Goal: Use online tool/utility: Utilize a website feature to perform a specific function

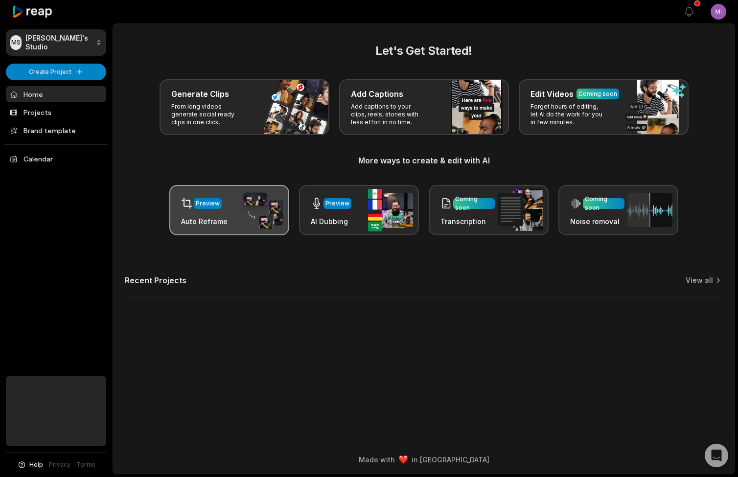
click at [218, 210] on div "Preview" at bounding box center [204, 203] width 46 height 20
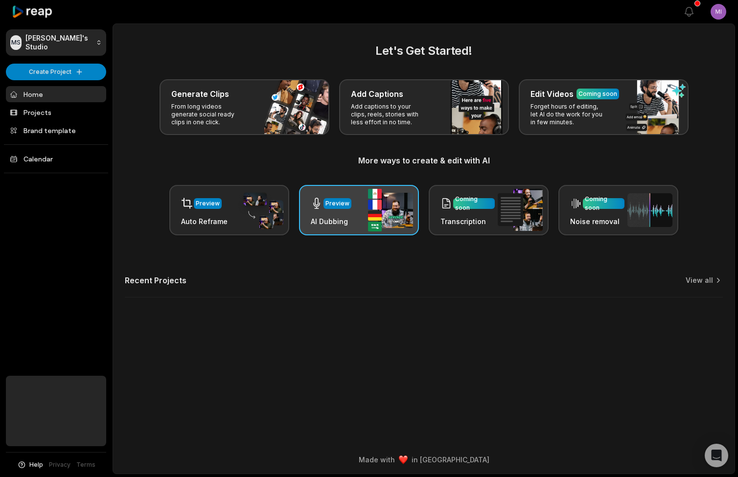
click at [348, 208] on div "Preview" at bounding box center [338, 203] width 28 height 11
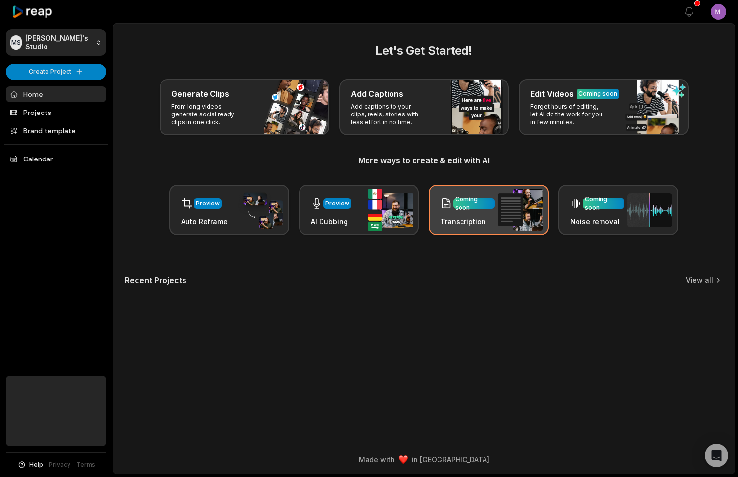
click at [476, 209] on div "Coming soon" at bounding box center [467, 203] width 54 height 20
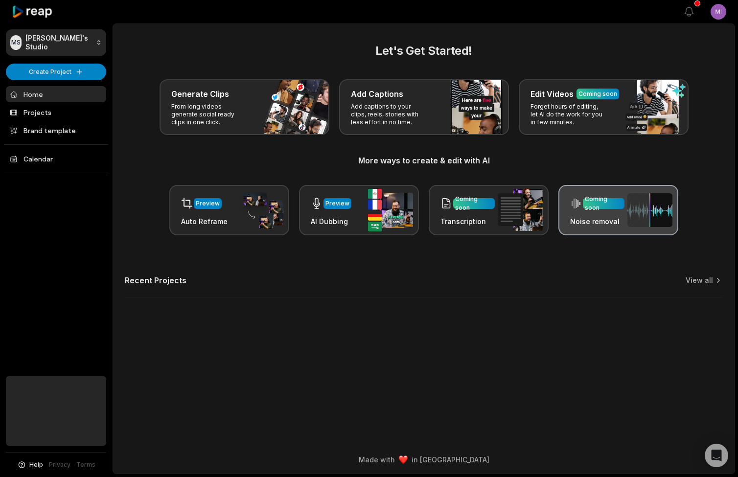
click at [586, 207] on div "Coming soon" at bounding box center [604, 204] width 38 height 18
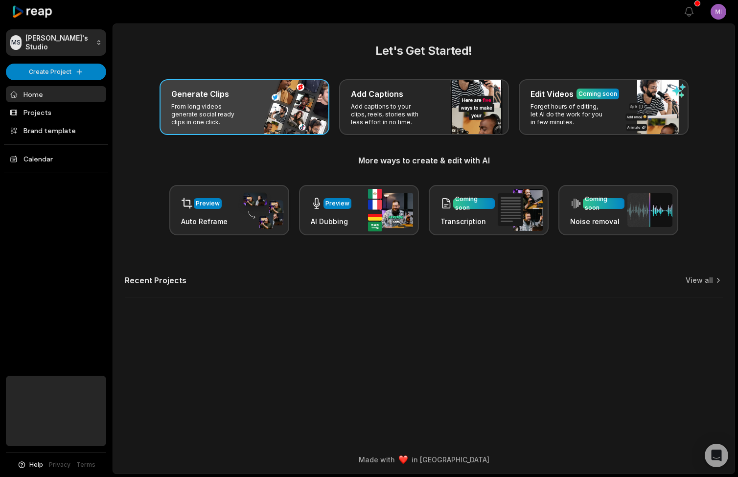
click at [242, 111] on p "From long videos generate social ready clips in one click." at bounding box center [209, 114] width 76 height 23
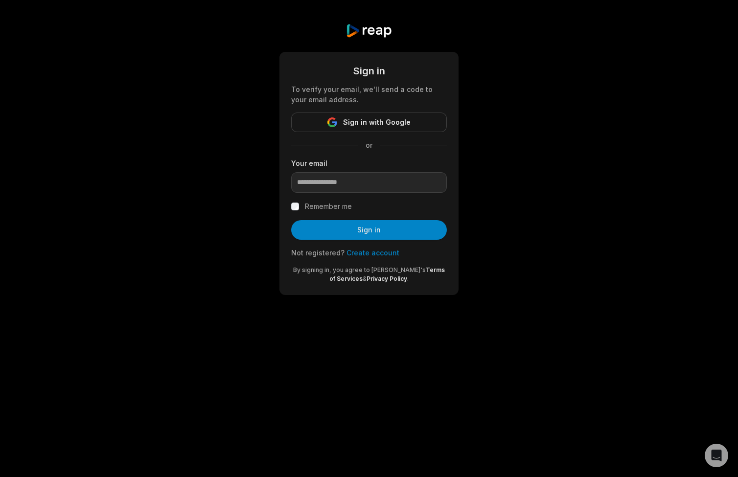
click at [542, 162] on div "Sign in To verify your email, we'll send a code to your email address. Sign in …" at bounding box center [369, 159] width 738 height 319
click at [410, 184] on input "email" at bounding box center [369, 182] width 156 height 21
type input "****"
type input "**********"
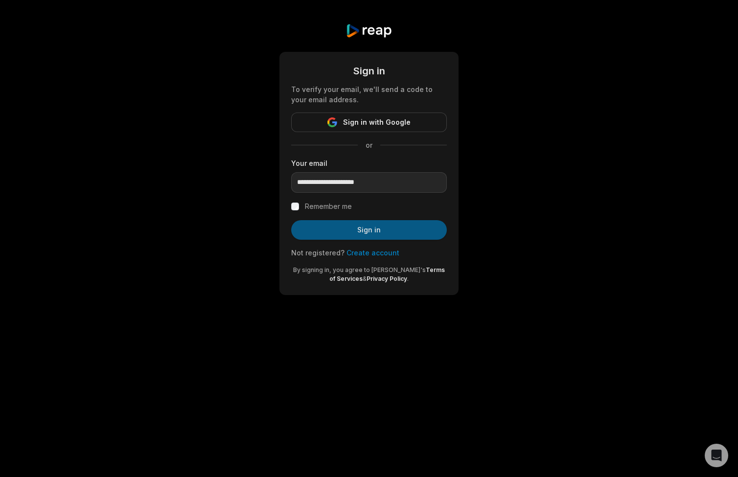
click at [372, 231] on button "Sign in" at bounding box center [369, 230] width 156 height 20
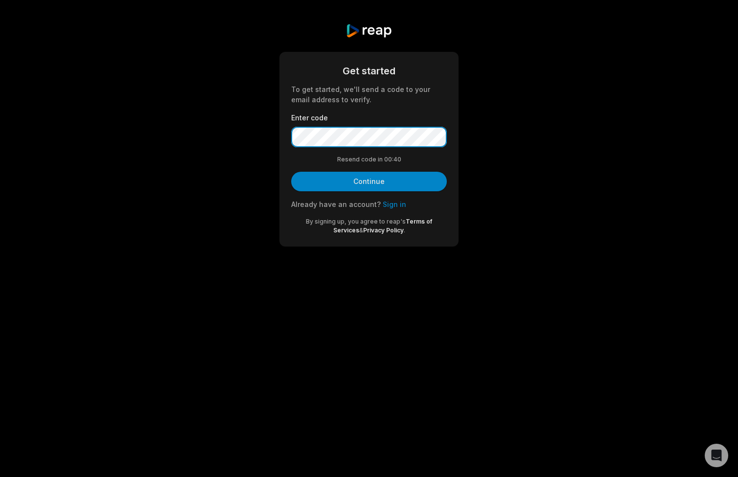
click at [369, 181] on button "Continue" at bounding box center [369, 182] width 156 height 20
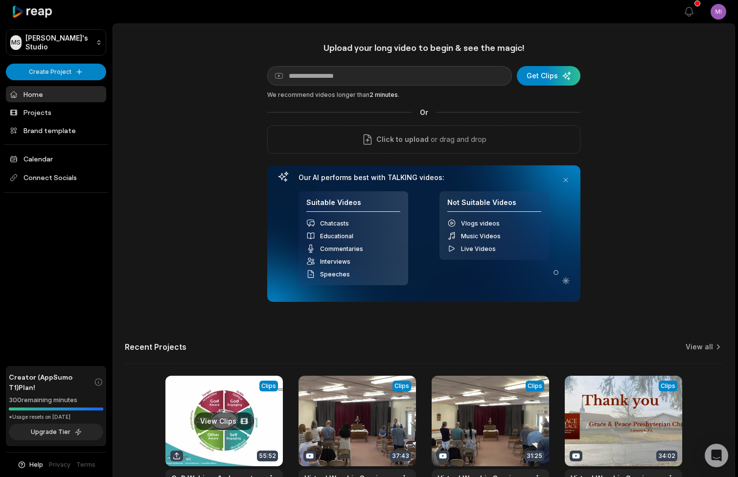
click at [237, 421] on link at bounding box center [223, 440] width 117 height 128
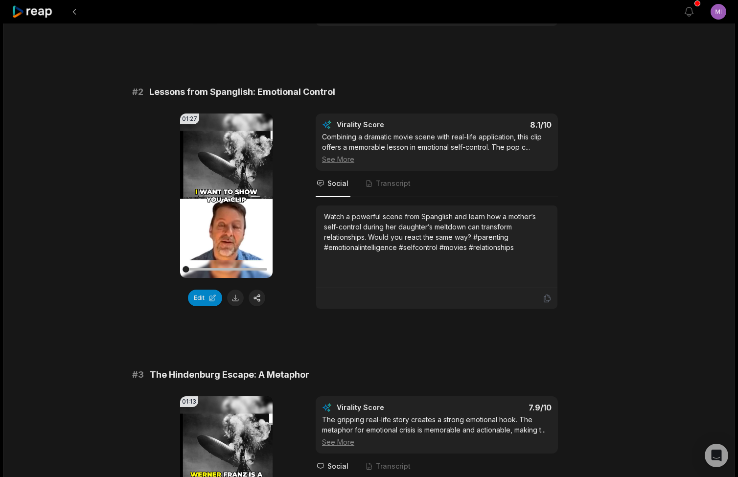
scroll to position [320, 0]
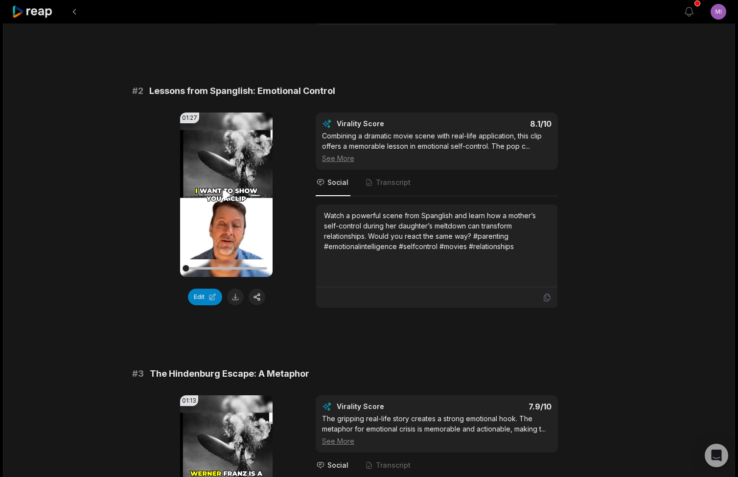
click at [222, 201] on video "Your browser does not support mp4 format." at bounding box center [226, 195] width 93 height 164
click at [230, 194] on icon at bounding box center [227, 195] width 12 height 12
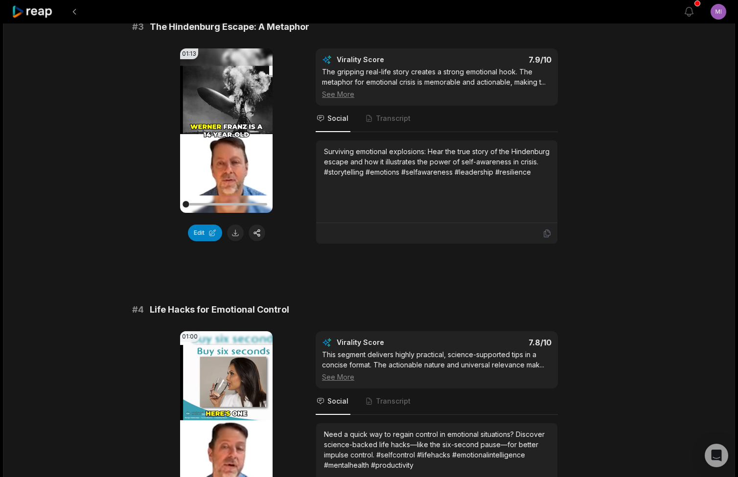
scroll to position [669, 0]
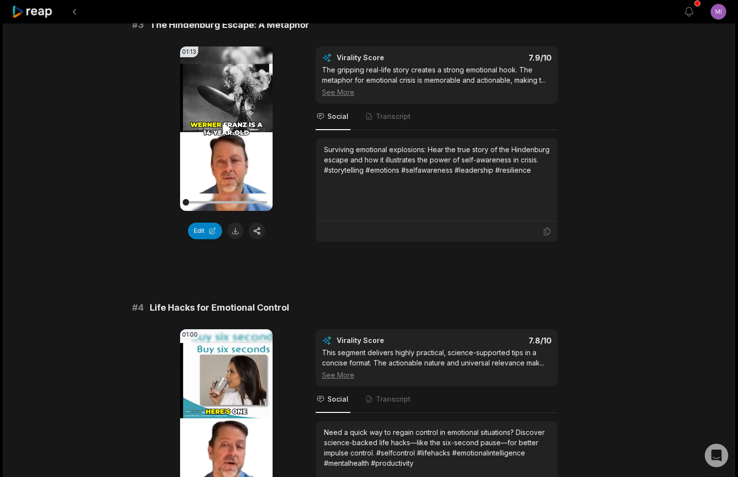
click at [224, 123] on icon at bounding box center [227, 129] width 12 height 12
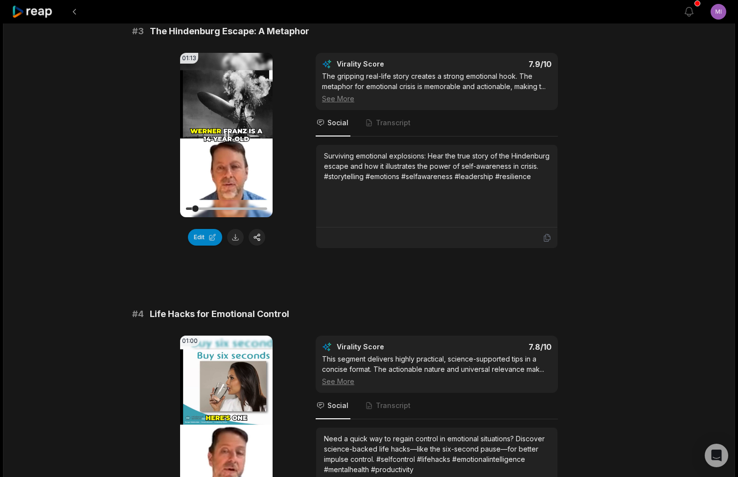
scroll to position [661, 0]
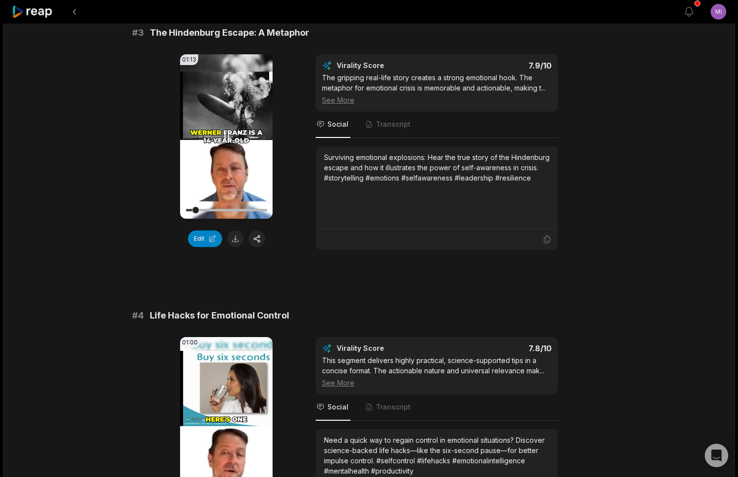
click at [229, 135] on icon at bounding box center [227, 136] width 4 height 6
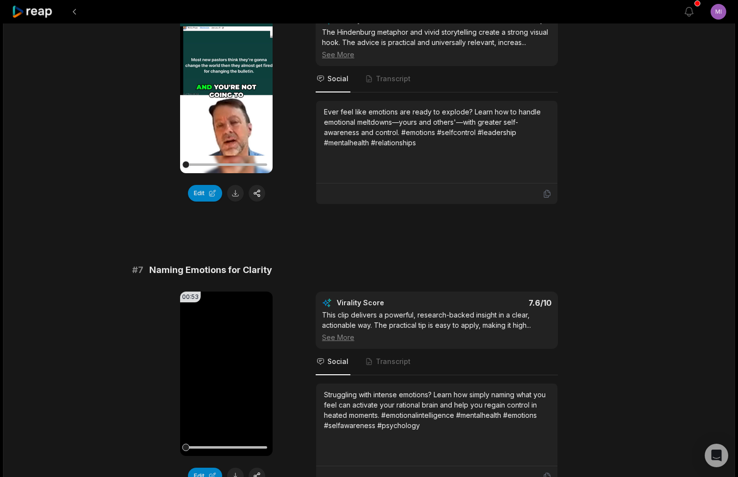
scroll to position [1556, 0]
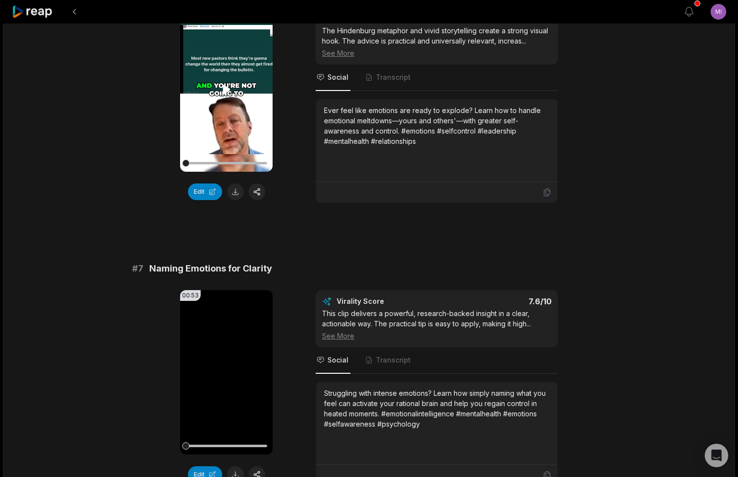
click at [227, 95] on icon at bounding box center [227, 90] width 12 height 12
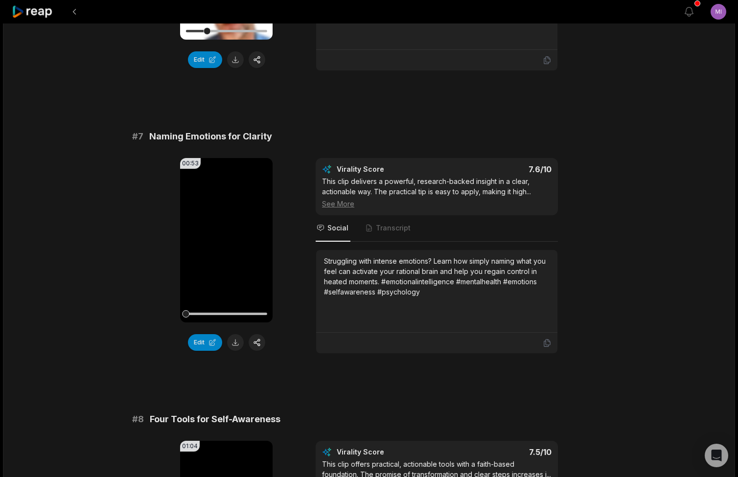
scroll to position [1689, 0]
click at [228, 244] on icon at bounding box center [226, 239] width 7 height 8
click at [327, 215] on div "Virality Score 7.6 /10 This clip delivers a powerful, research-backed insight i…" at bounding box center [437, 186] width 242 height 57
click at [331, 208] on div "See More" at bounding box center [437, 203] width 230 height 10
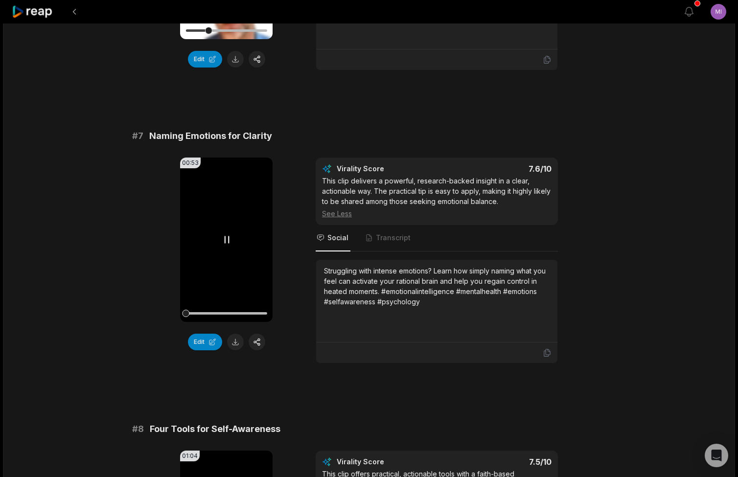
click at [194, 315] on div at bounding box center [225, 313] width 81 height 2
drag, startPoint x: 194, startPoint y: 324, endPoint x: 222, endPoint y: 323, distance: 28.4
click at [222, 315] on div at bounding box center [225, 313] width 81 height 2
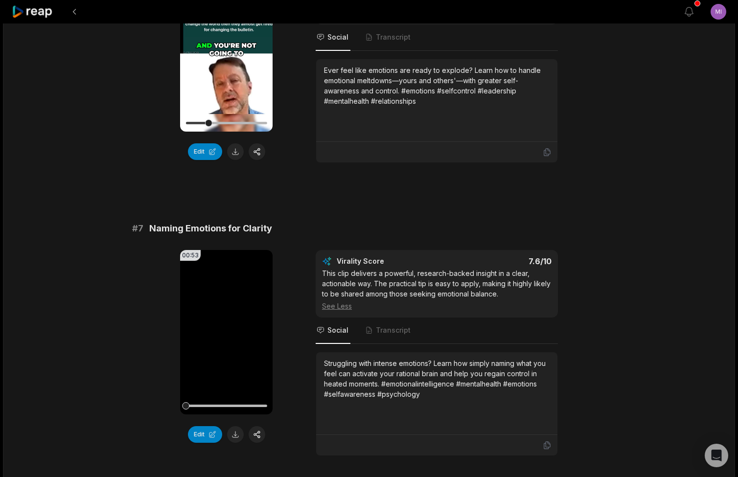
scroll to position [1594, 0]
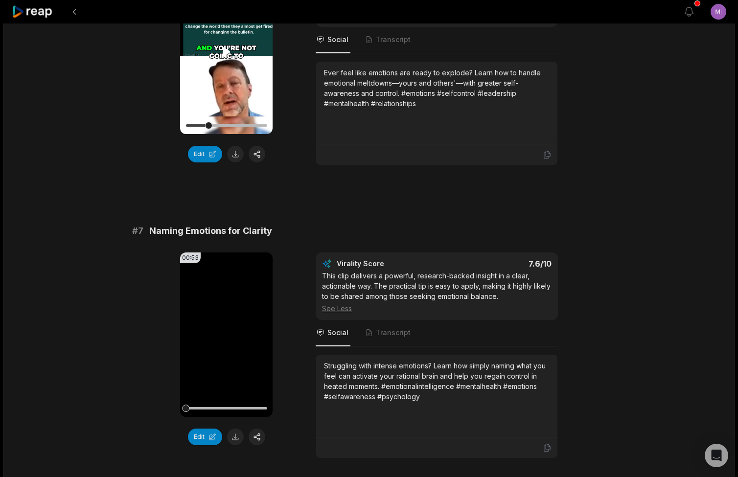
click at [227, 56] on icon at bounding box center [226, 51] width 7 height 8
click at [227, 58] on icon at bounding box center [227, 52] width 12 height 12
click at [219, 344] on video "Your browser does not support mp4 format." at bounding box center [226, 335] width 93 height 164
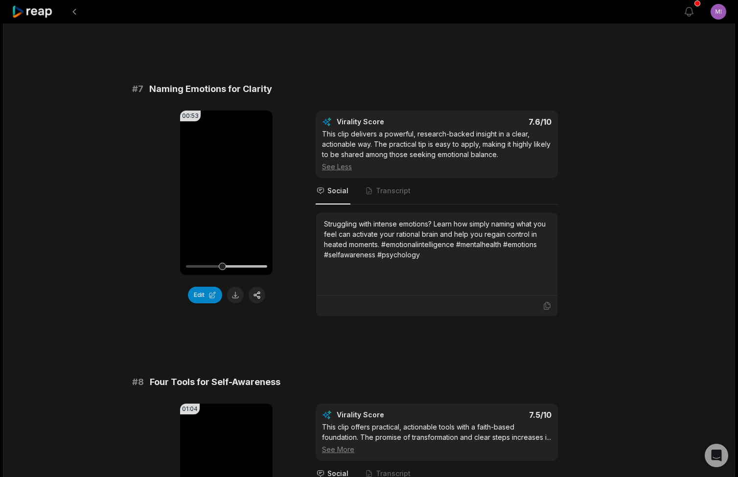
scroll to position [1738, 0]
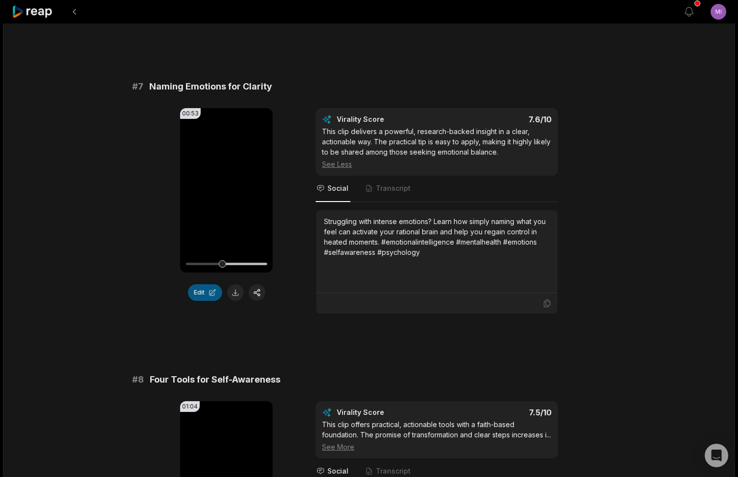
click at [206, 299] on button "Edit" at bounding box center [205, 292] width 34 height 17
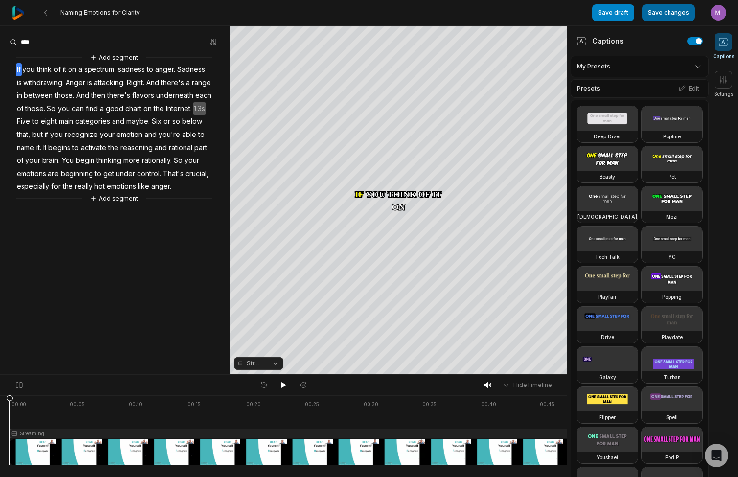
click at [677, 16] on button "Save changes" at bounding box center [668, 12] width 53 height 17
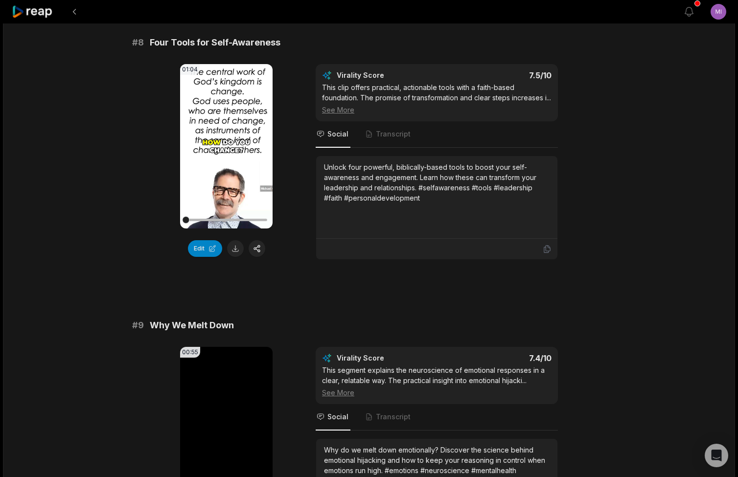
scroll to position [2096, 0]
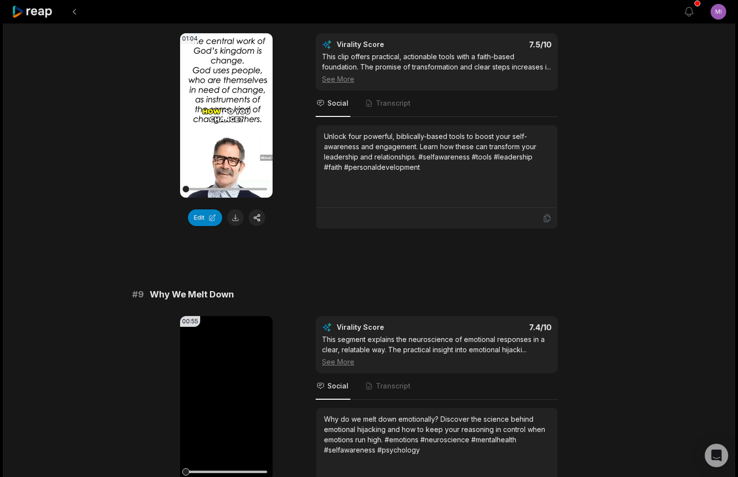
click at [224, 108] on video "Your browser does not support mp4 format." at bounding box center [226, 115] width 93 height 164
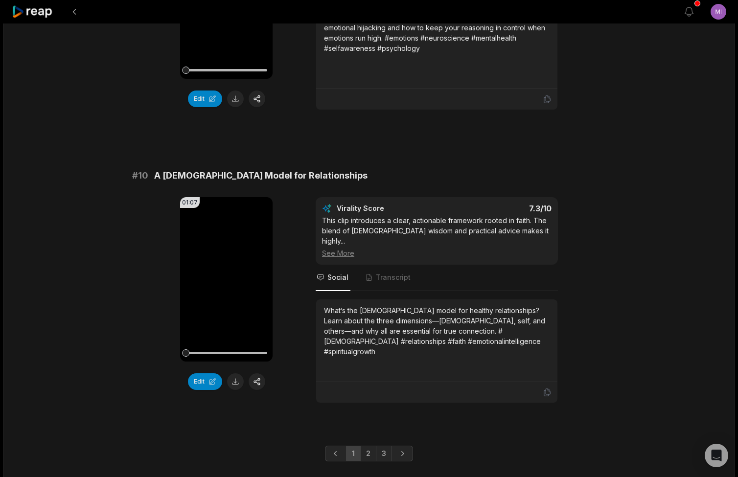
scroll to position [2344, 0]
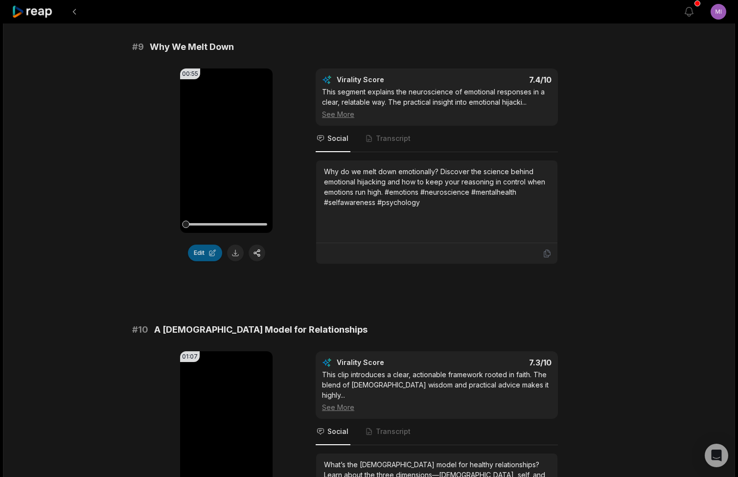
click at [207, 261] on button "Edit" at bounding box center [205, 253] width 34 height 17
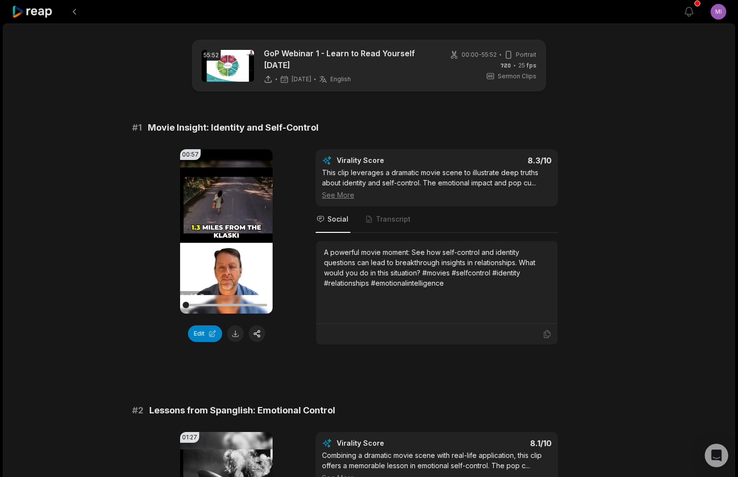
click at [30, 11] on icon at bounding box center [33, 11] width 42 height 13
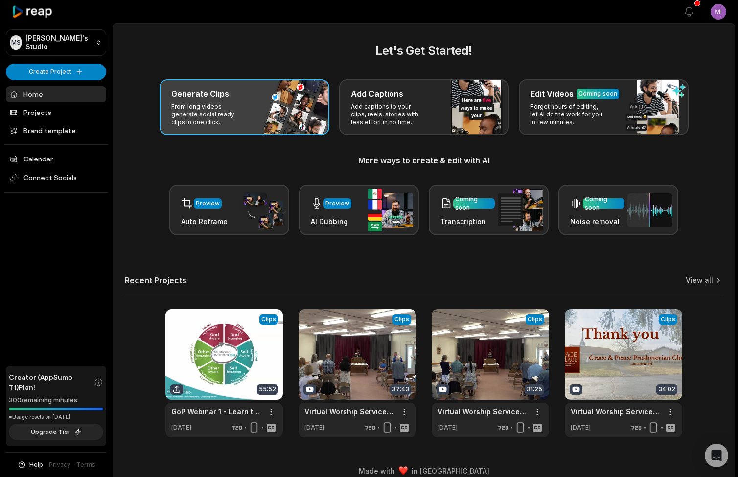
click at [249, 123] on div "Generate Clips From long videos generate social ready clips in one click." at bounding box center [245, 107] width 170 height 56
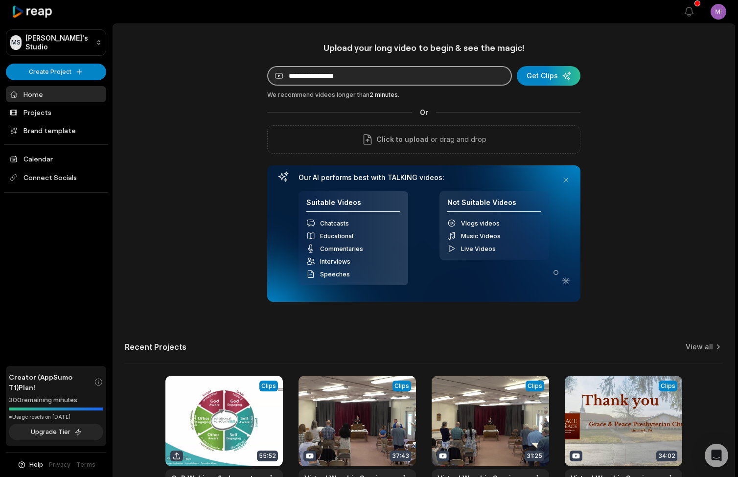
click at [351, 73] on input at bounding box center [389, 76] width 245 height 20
paste input "**********"
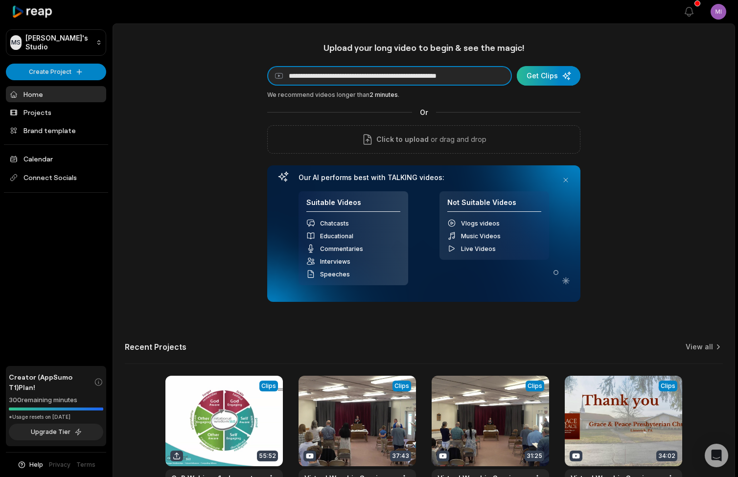
type input "**********"
click at [543, 74] on div "submit" at bounding box center [549, 76] width 64 height 20
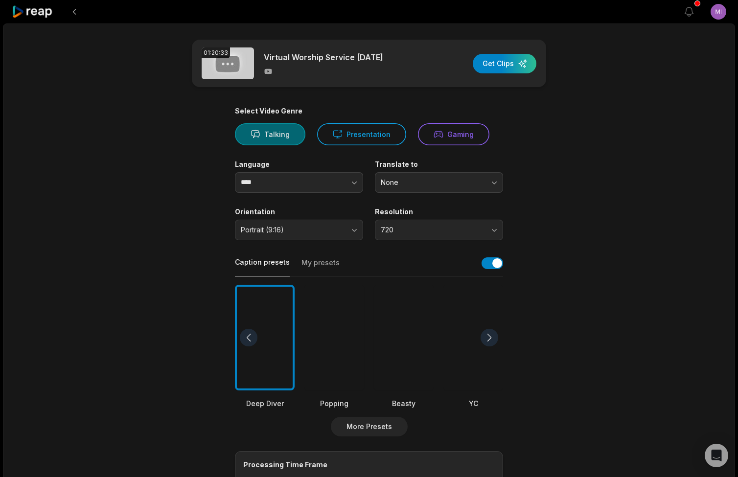
click at [283, 136] on button "Talking" at bounding box center [270, 134] width 70 height 22
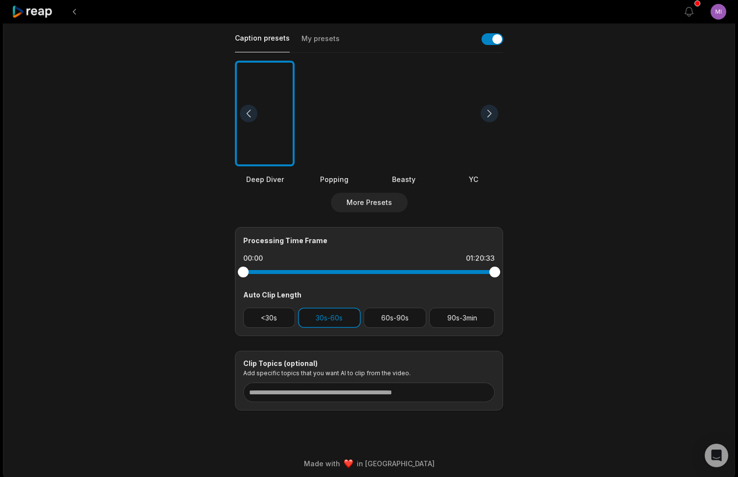
scroll to position [226, 0]
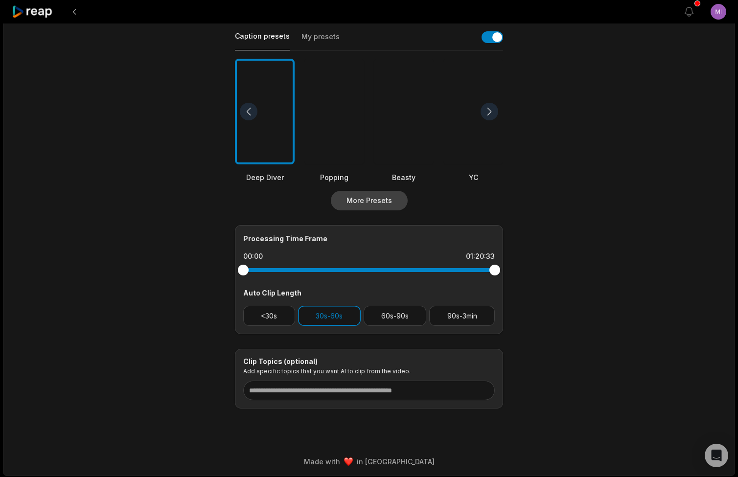
click at [371, 204] on button "More Presets" at bounding box center [369, 201] width 77 height 20
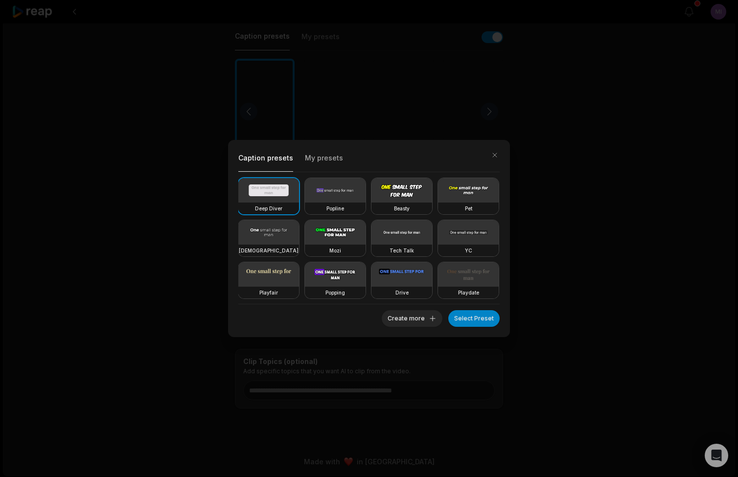
click at [346, 244] on video at bounding box center [335, 232] width 61 height 24
click at [489, 314] on button "Select Preset" at bounding box center [473, 318] width 51 height 17
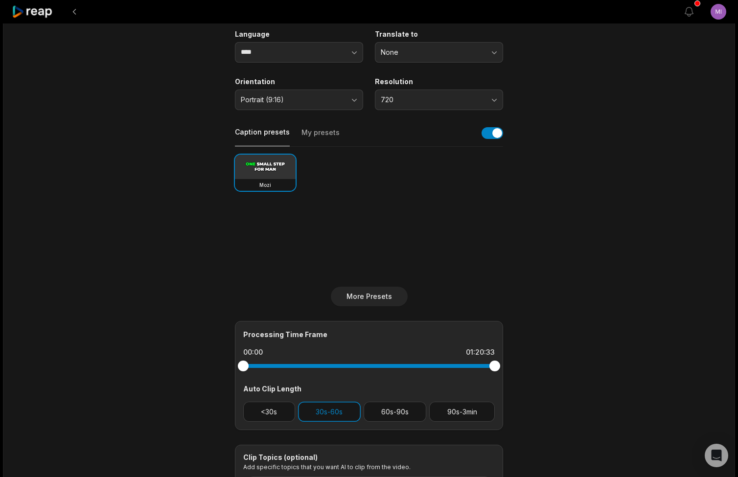
scroll to position [125, 0]
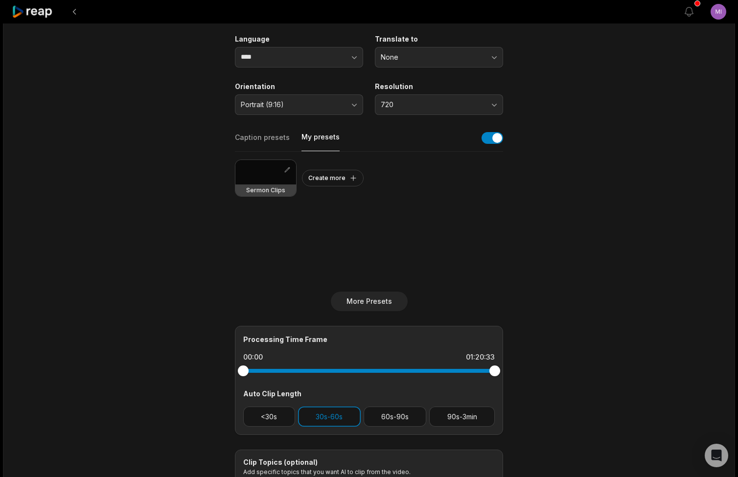
click at [317, 135] on button "My presets" at bounding box center [320, 141] width 38 height 19
click at [275, 170] on div at bounding box center [265, 172] width 61 height 24
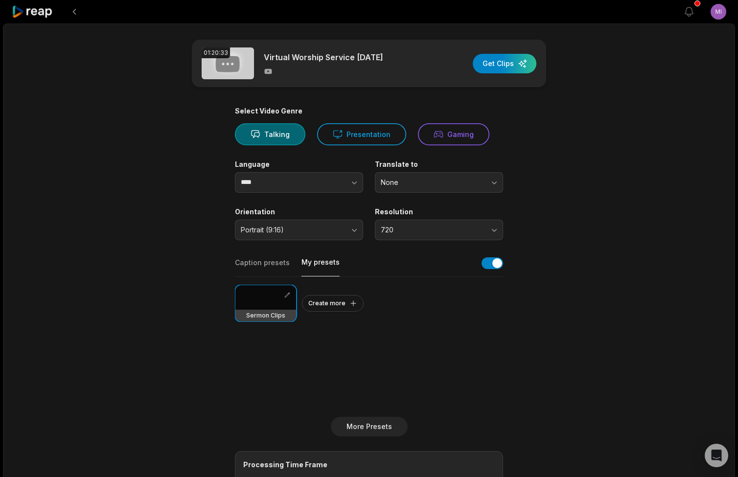
scroll to position [0, 0]
click at [589, 306] on main "01:20:33 Virtual Worship Service [DATE] Get Clips Select Video Genre Talking Pr…" at bounding box center [369, 337] width 474 height 595
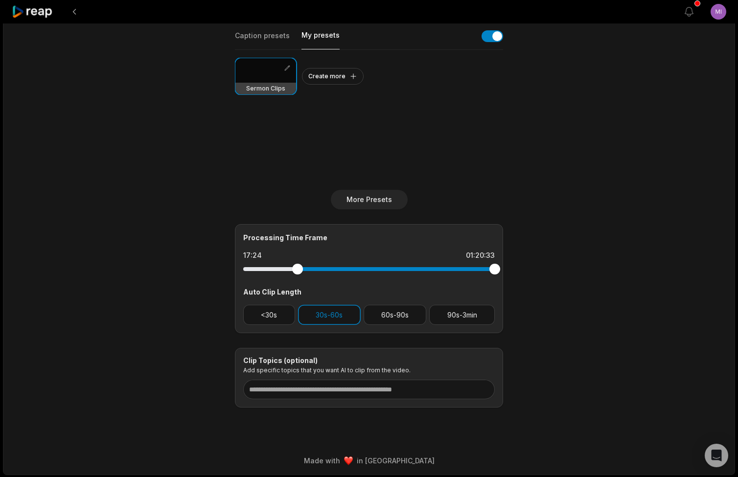
drag, startPoint x: 246, startPoint y: 270, endPoint x: 301, endPoint y: 269, distance: 55.8
click at [301, 269] on div at bounding box center [297, 269] width 11 height 11
drag, startPoint x: 301, startPoint y: 269, endPoint x: 307, endPoint y: 269, distance: 5.4
click at [307, 269] on div at bounding box center [306, 269] width 11 height 11
drag, startPoint x: 497, startPoint y: 272, endPoint x: 431, endPoint y: 279, distance: 66.4
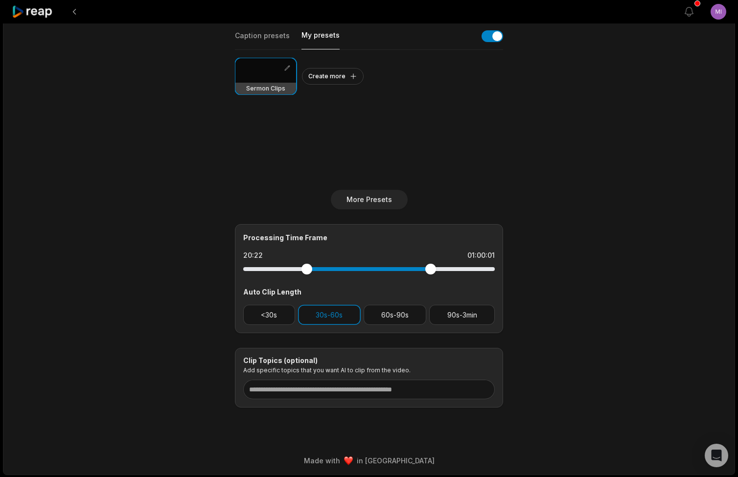
click at [431, 279] on div "Processing Time Frame 20:22 01:00:01 Auto Clip Length <30s 30s-60s 60s-90s 90s-…" at bounding box center [369, 278] width 268 height 109
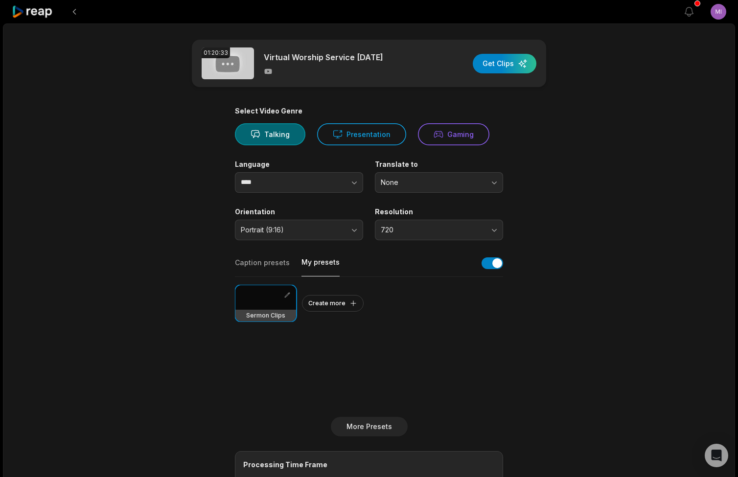
scroll to position [0, 0]
click at [508, 64] on div "button" at bounding box center [505, 64] width 64 height 20
